Goal: Task Accomplishment & Management: Manage account settings

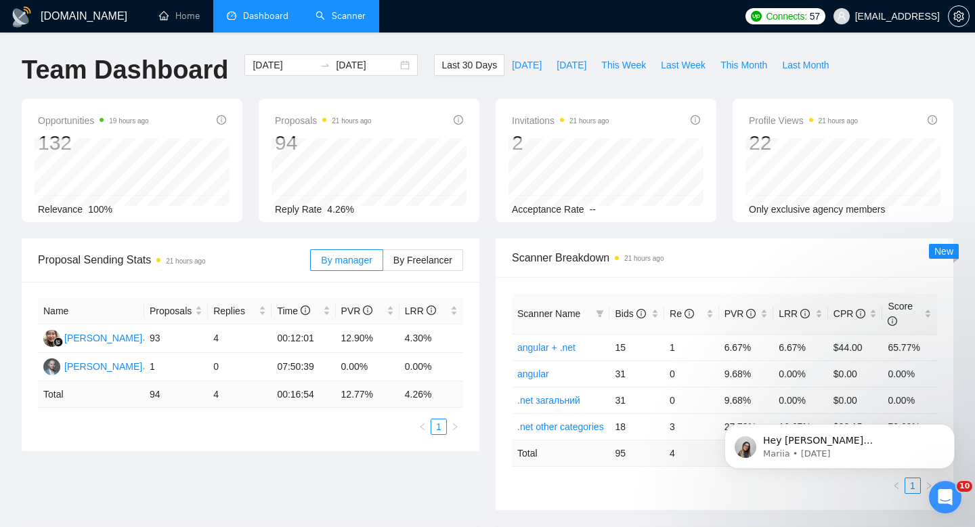
click at [344, 22] on link "Scanner" at bounding box center [341, 16] width 50 height 12
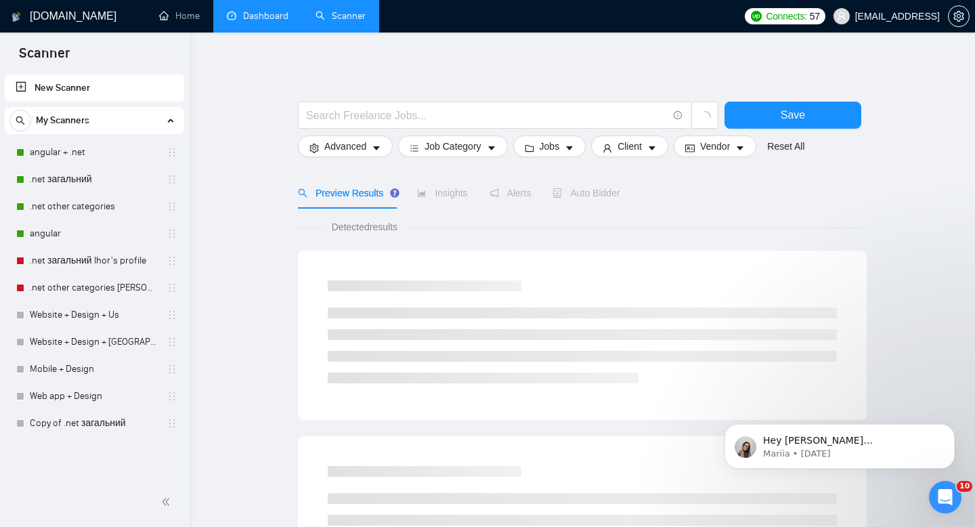
click at [264, 10] on link "Dashboard" at bounding box center [258, 16] width 62 height 12
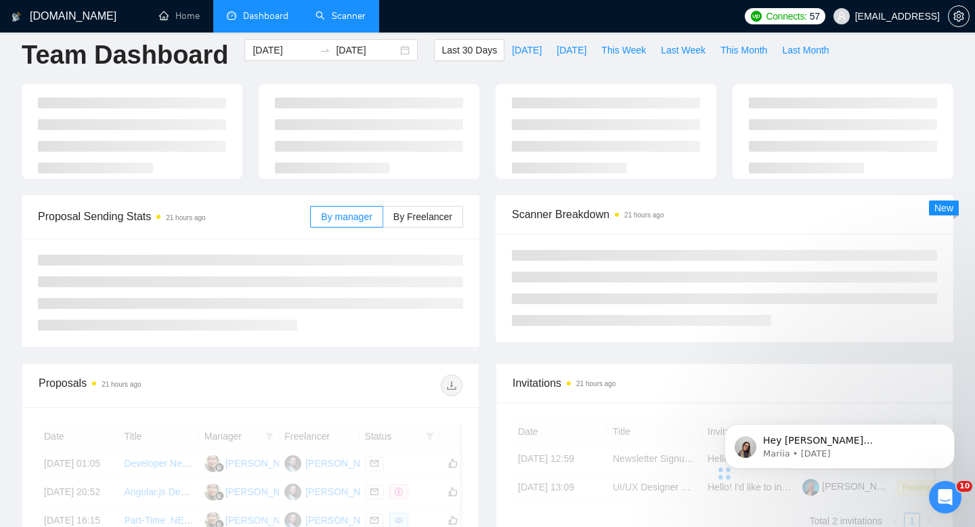
scroll to position [19, 0]
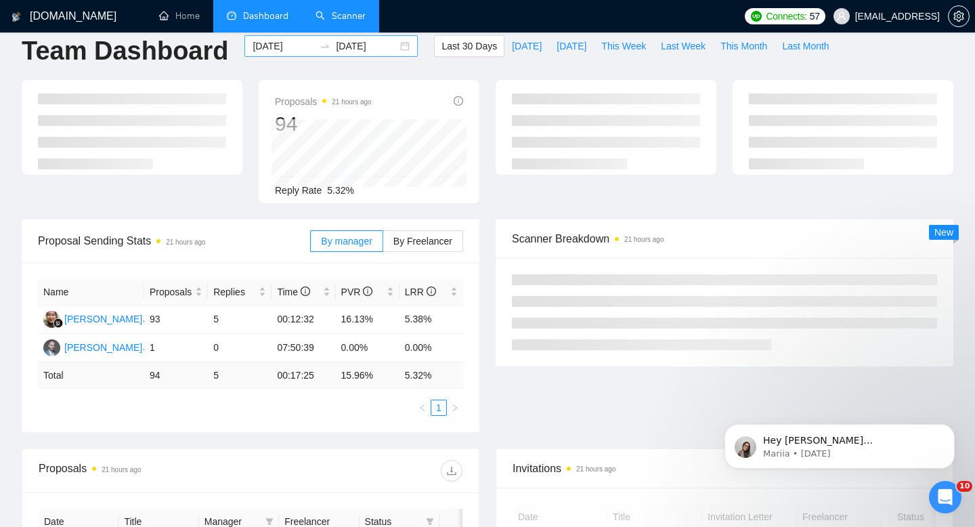
click at [328, 37] on div "2025-08-06 2025-09-05" at bounding box center [330, 46] width 173 height 22
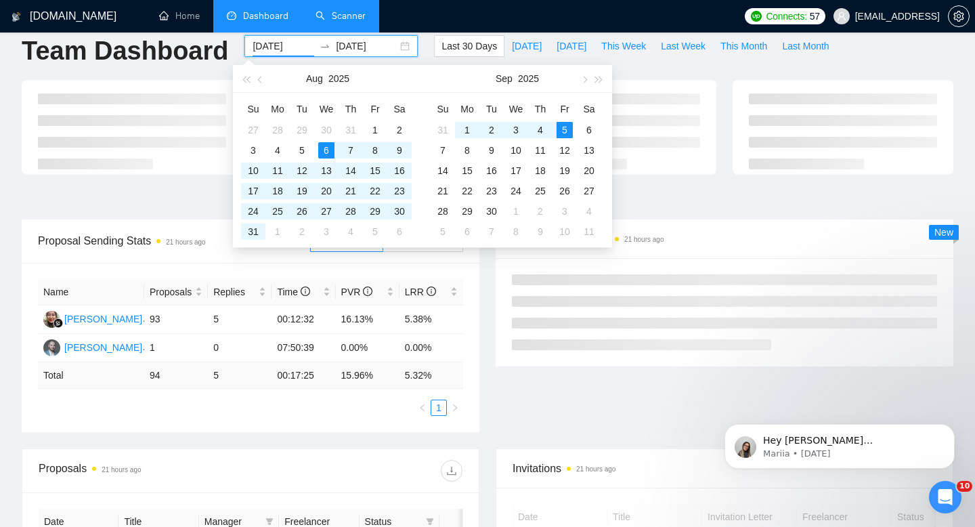
click at [328, 17] on link "Scanner" at bounding box center [341, 16] width 50 height 12
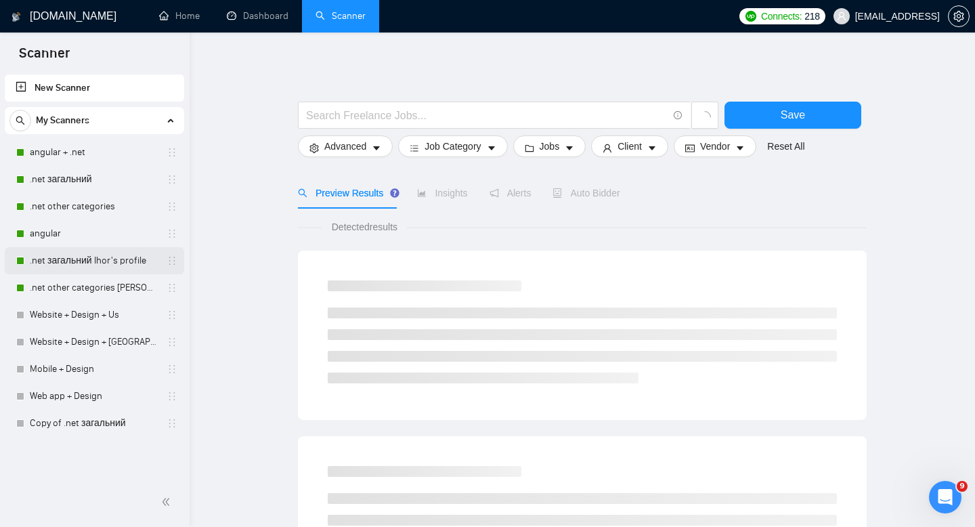
click at [85, 259] on link ".net загальний Ihor's profile" at bounding box center [94, 260] width 129 height 27
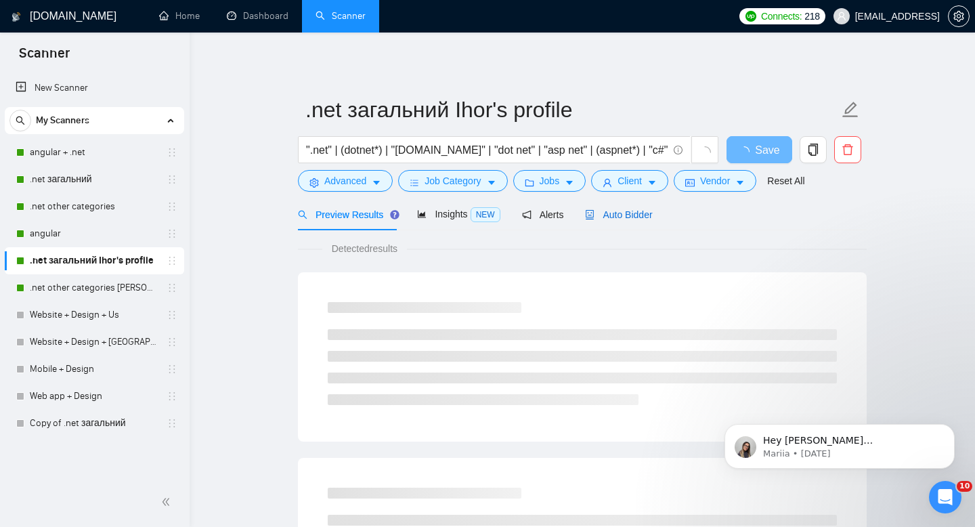
click at [651, 213] on span "Auto Bidder" at bounding box center [618, 214] width 67 height 11
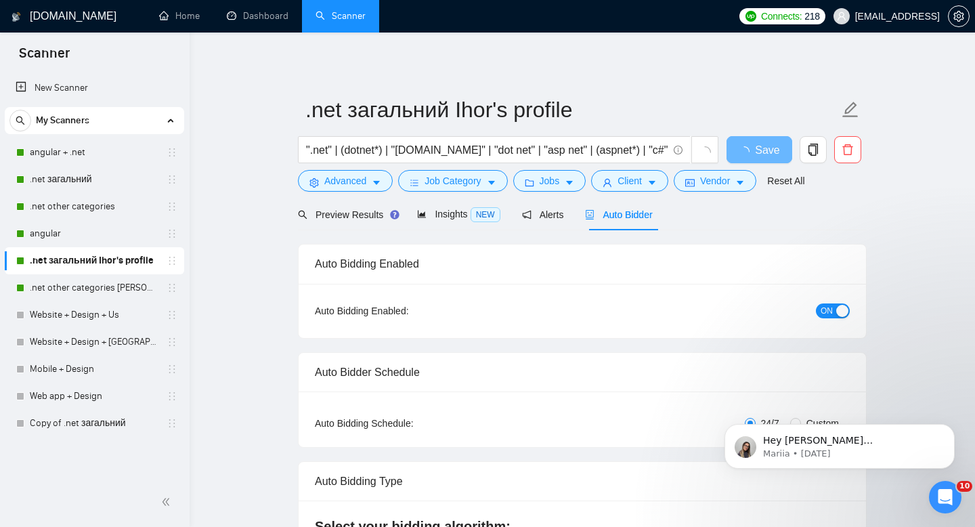
click at [830, 307] on span "ON" at bounding box center [827, 310] width 12 height 15
click at [755, 145] on span "Save" at bounding box center [759, 150] width 24 height 17
click at [116, 288] on link ".net other categories [PERSON_NAME]'s profile" at bounding box center [94, 287] width 129 height 27
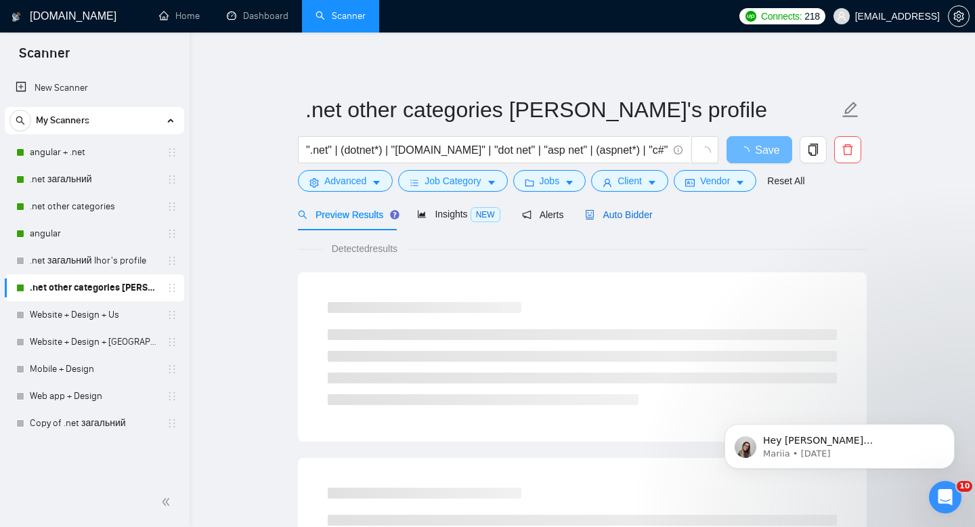
click at [652, 219] on span "Auto Bidder" at bounding box center [618, 214] width 67 height 11
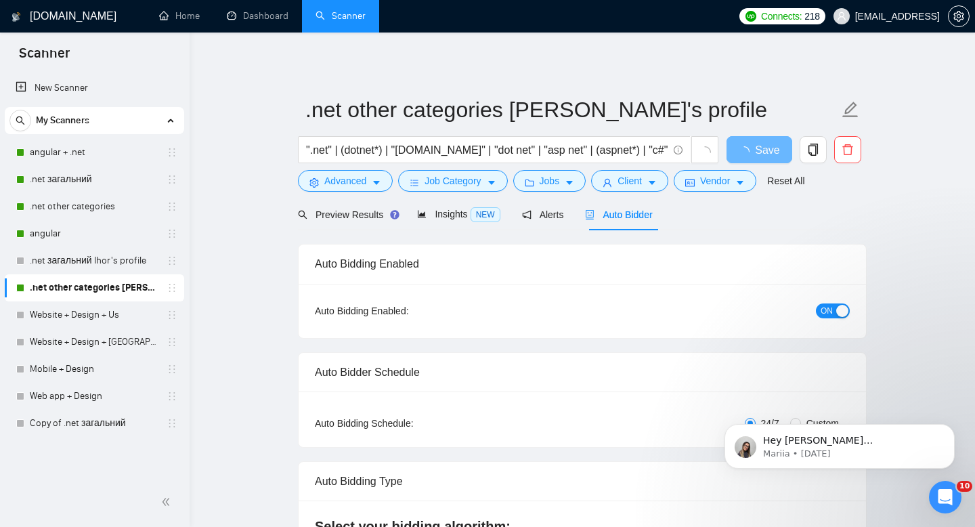
click at [819, 307] on button "ON" at bounding box center [833, 310] width 34 height 15
click at [758, 162] on button "Save" at bounding box center [760, 149] width 66 height 27
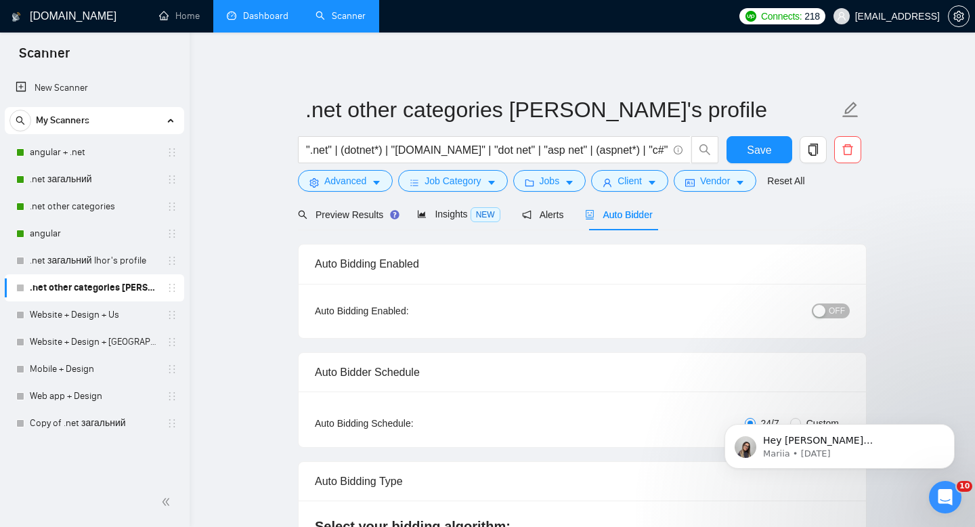
click at [249, 22] on link "Dashboard" at bounding box center [258, 16] width 62 height 12
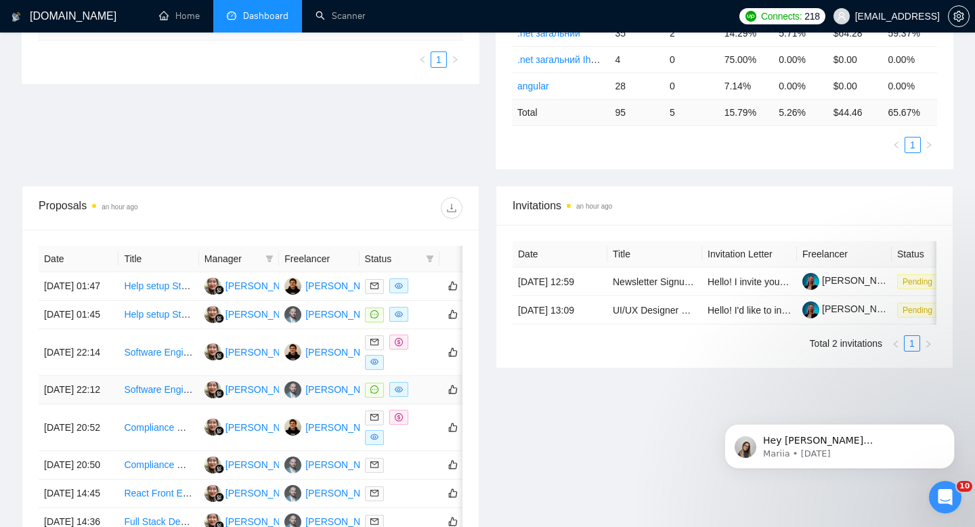
scroll to position [376, 0]
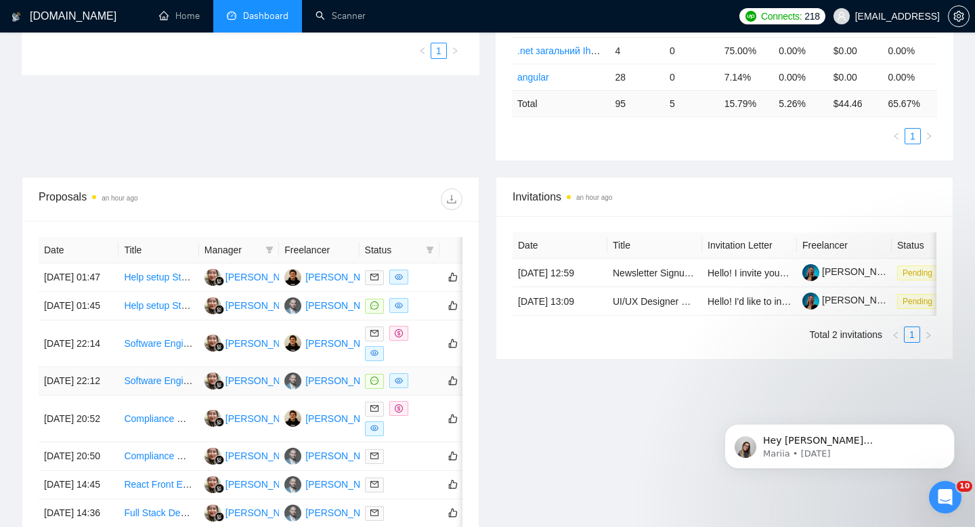
click at [377, 385] on icon "message" at bounding box center [374, 381] width 8 height 8
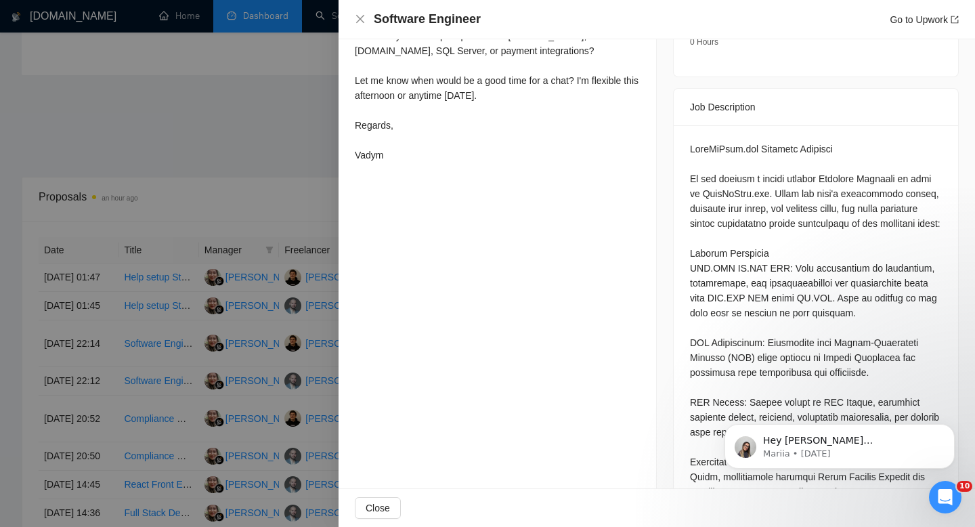
scroll to position [471, 0]
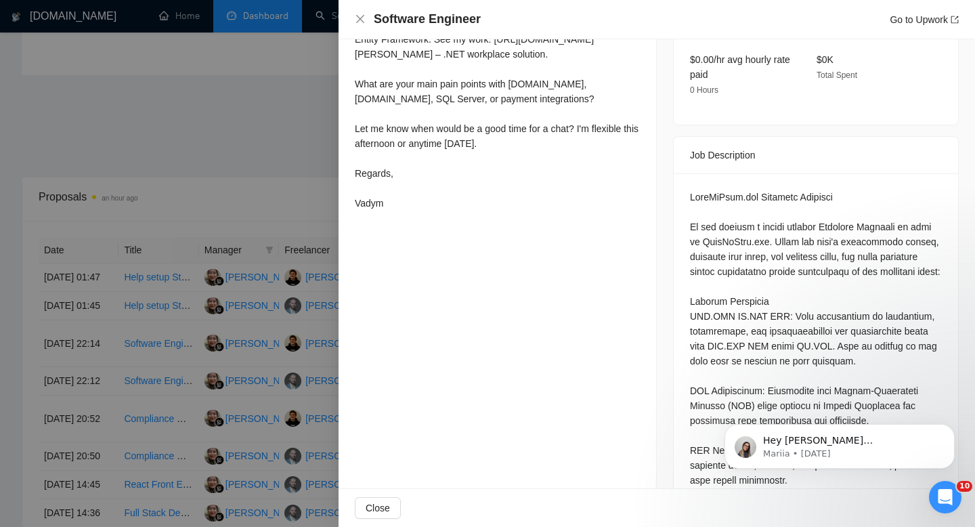
click at [207, 159] on div at bounding box center [487, 263] width 975 height 527
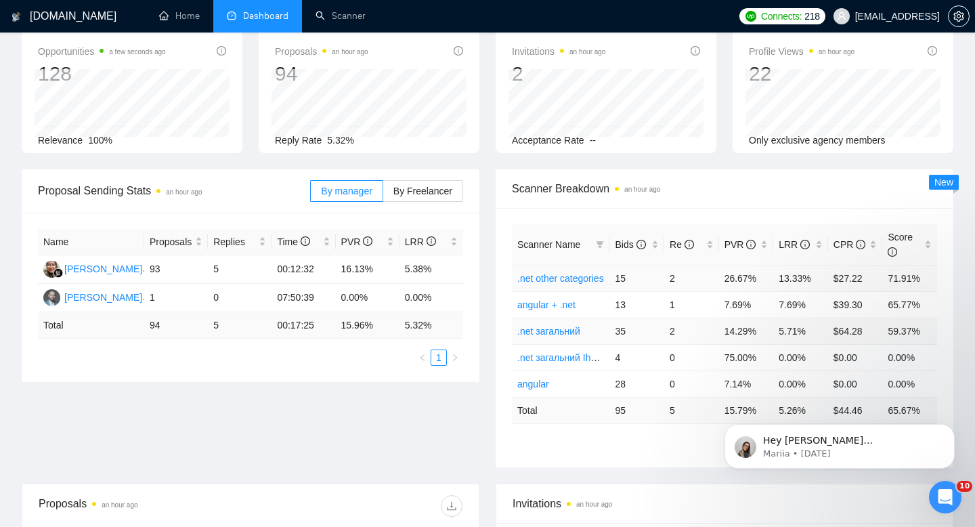
scroll to position [67, 0]
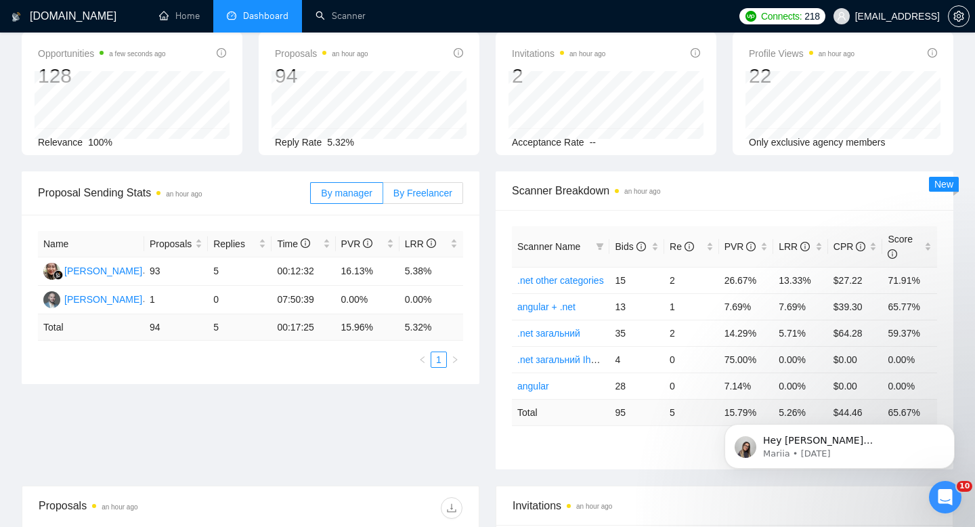
click at [433, 201] on label "By Freelancer" at bounding box center [423, 193] width 80 height 22
click at [383, 196] on input "By Freelancer" at bounding box center [383, 196] width 0 height 0
click at [364, 182] on label "By manager" at bounding box center [346, 193] width 72 height 22
click at [311, 196] on input "By manager" at bounding box center [311, 196] width 0 height 0
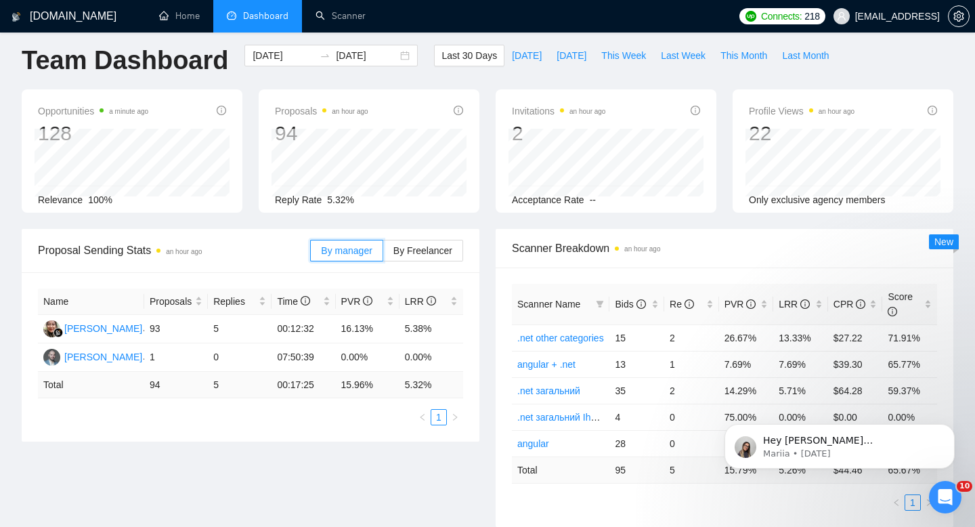
scroll to position [20, 0]
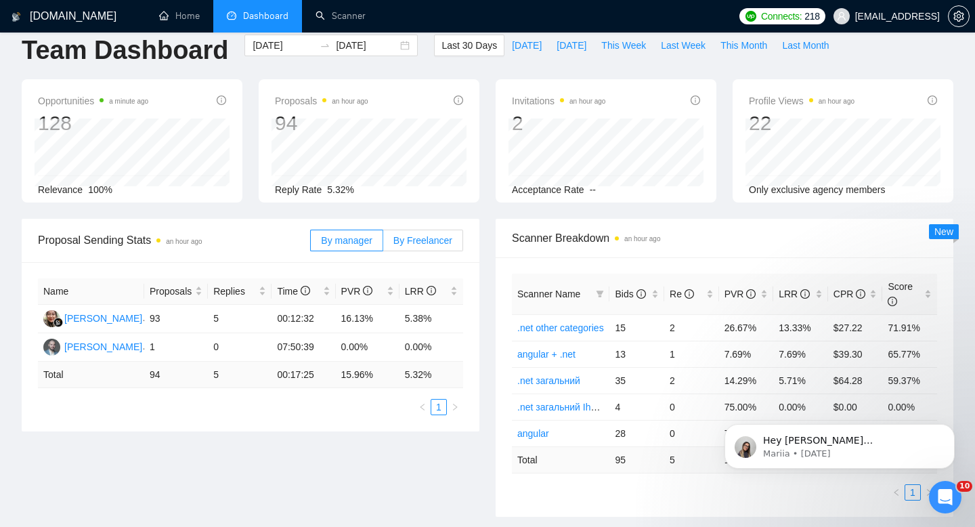
click at [425, 240] on span "By Freelancer" at bounding box center [422, 240] width 59 height 11
click at [383, 244] on input "By Freelancer" at bounding box center [383, 244] width 0 height 0
click at [355, 236] on span "By manager" at bounding box center [346, 240] width 51 height 11
click at [311, 244] on input "By manager" at bounding box center [311, 244] width 0 height 0
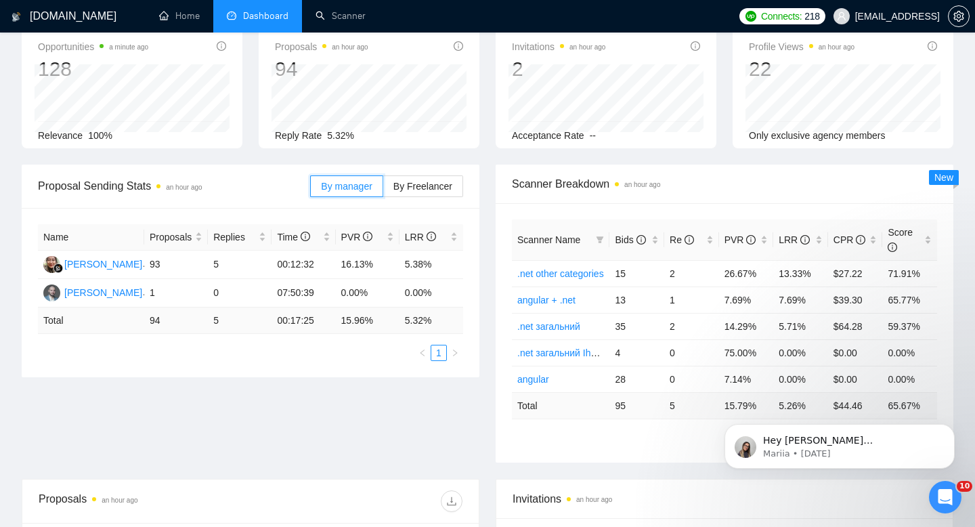
scroll to position [75, 0]
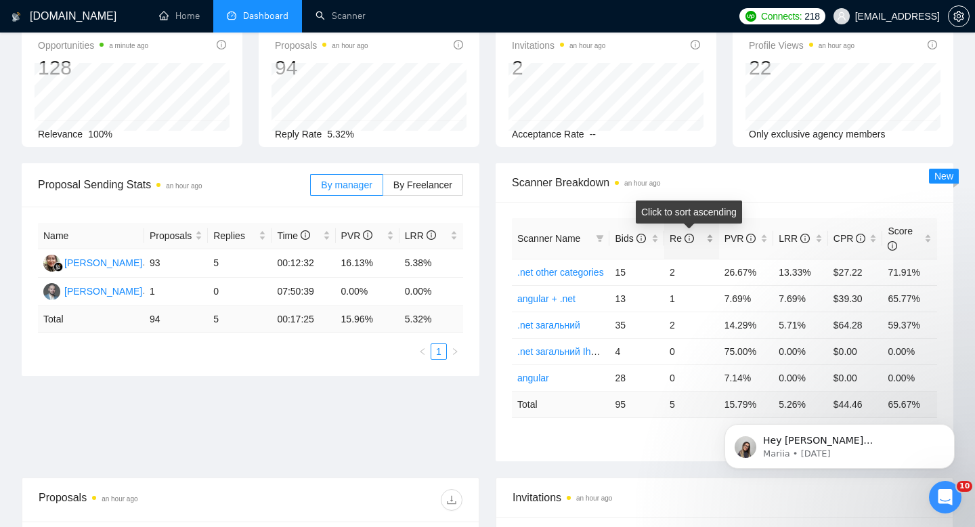
click at [674, 238] on span "Re" at bounding box center [682, 238] width 24 height 11
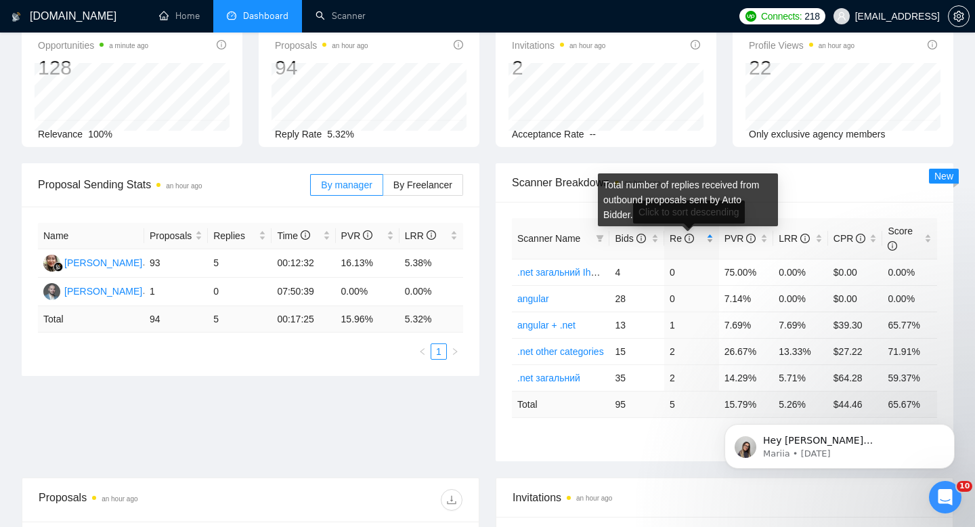
click at [686, 236] on icon "info-circle" at bounding box center [689, 238] width 9 height 9
click at [687, 236] on icon "info-circle" at bounding box center [689, 238] width 9 height 9
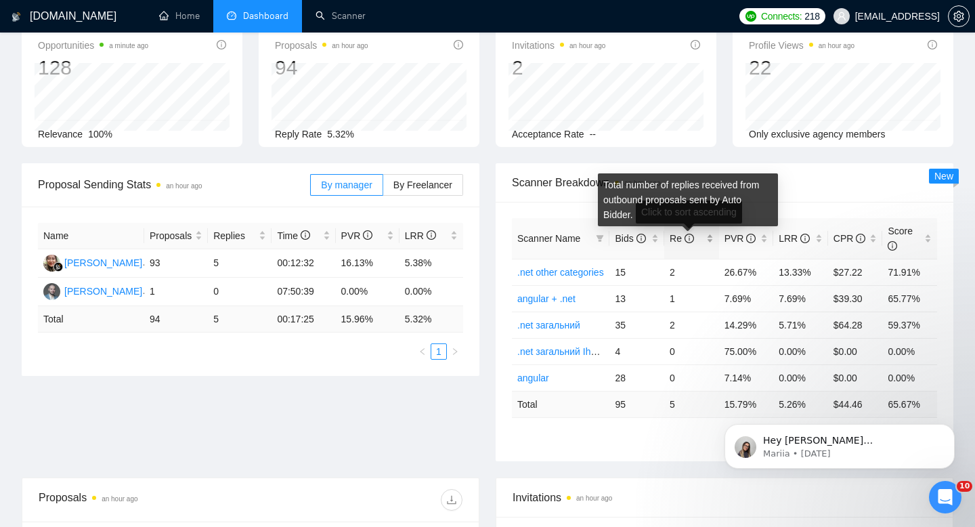
click at [687, 236] on icon "info-circle" at bounding box center [689, 238] width 9 height 9
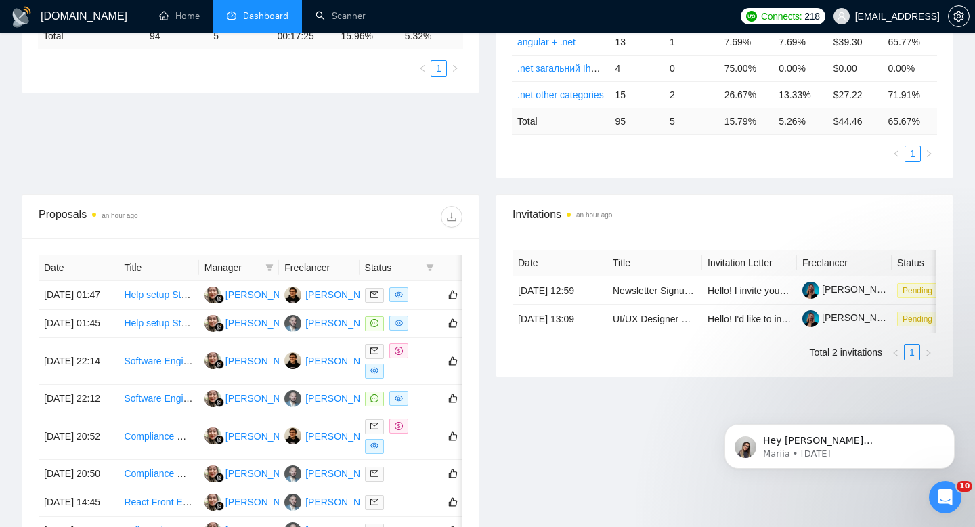
scroll to position [433, 0]
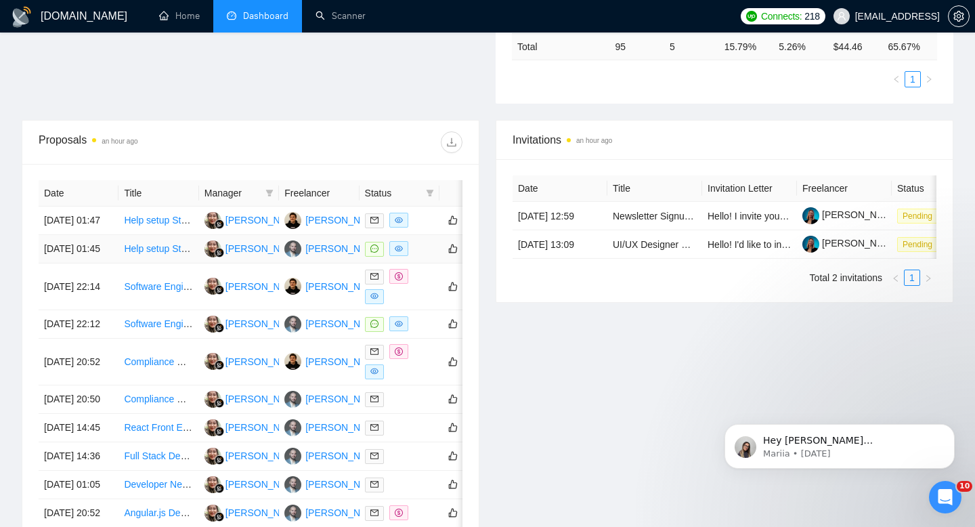
click at [152, 254] on link "Help setup Stripe Connect and subscriptions for our web app" at bounding box center [251, 248] width 255 height 11
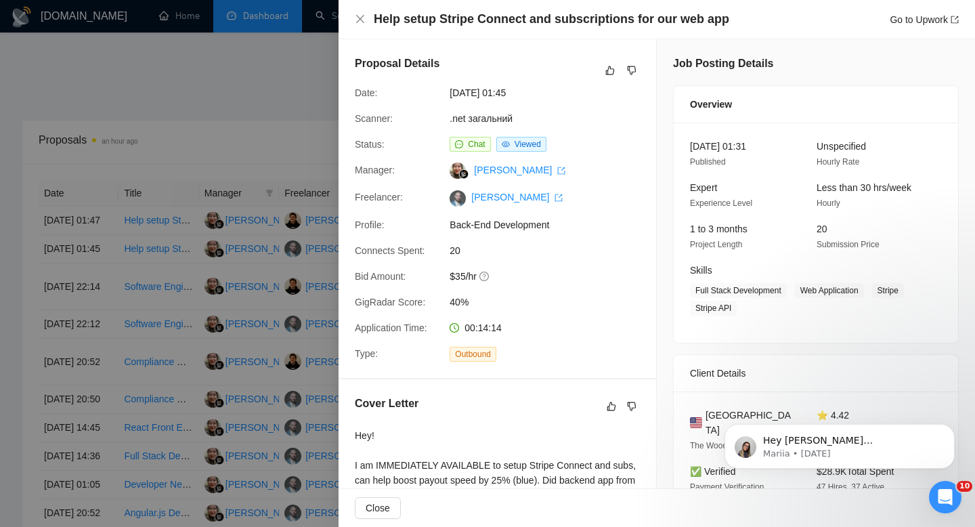
click at [175, 51] on div at bounding box center [487, 263] width 975 height 527
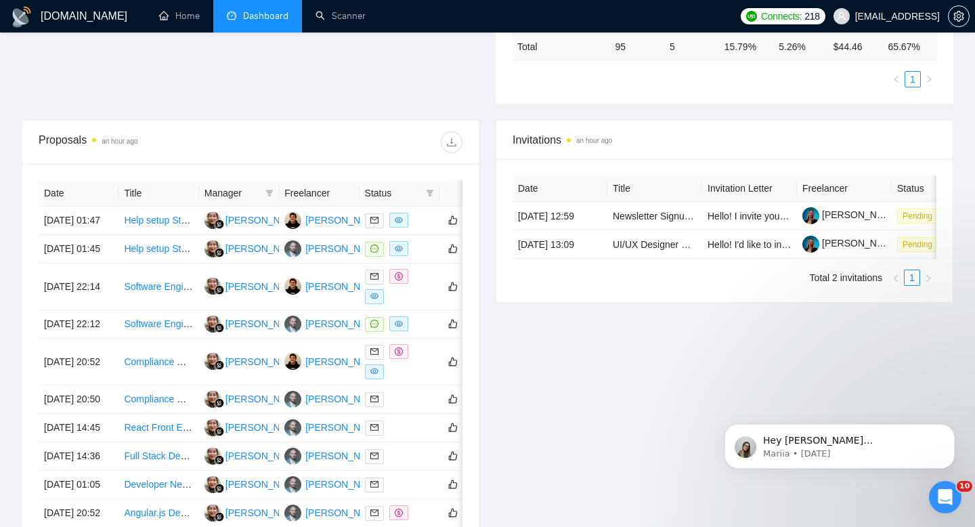
scroll to position [326, 0]
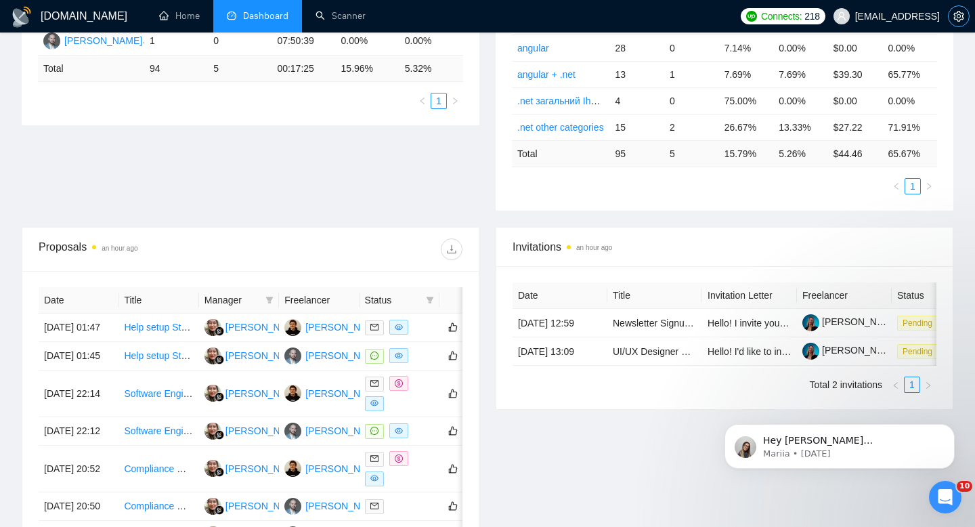
click at [962, 11] on icon "setting" at bounding box center [958, 16] width 11 height 11
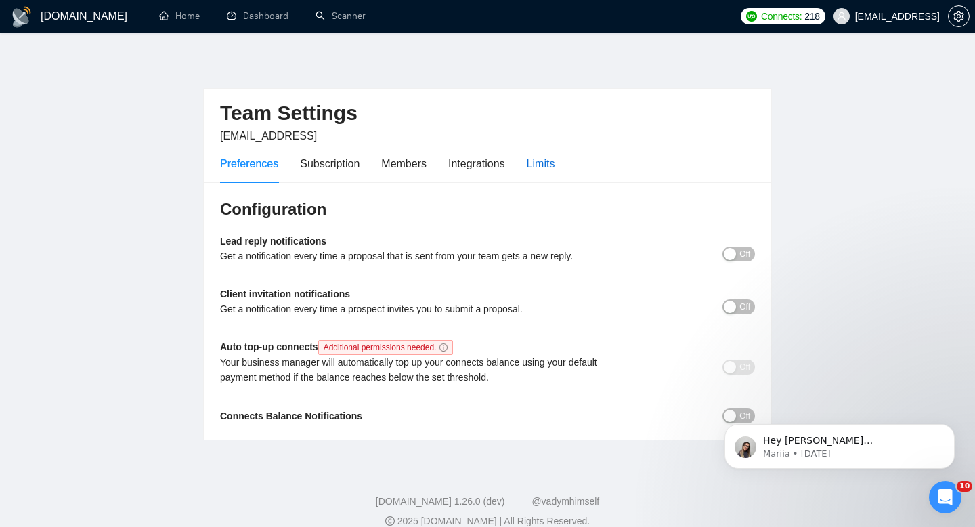
click at [533, 160] on div "Limits" at bounding box center [541, 163] width 28 height 17
